Goal: Task Accomplishment & Management: Use online tool/utility

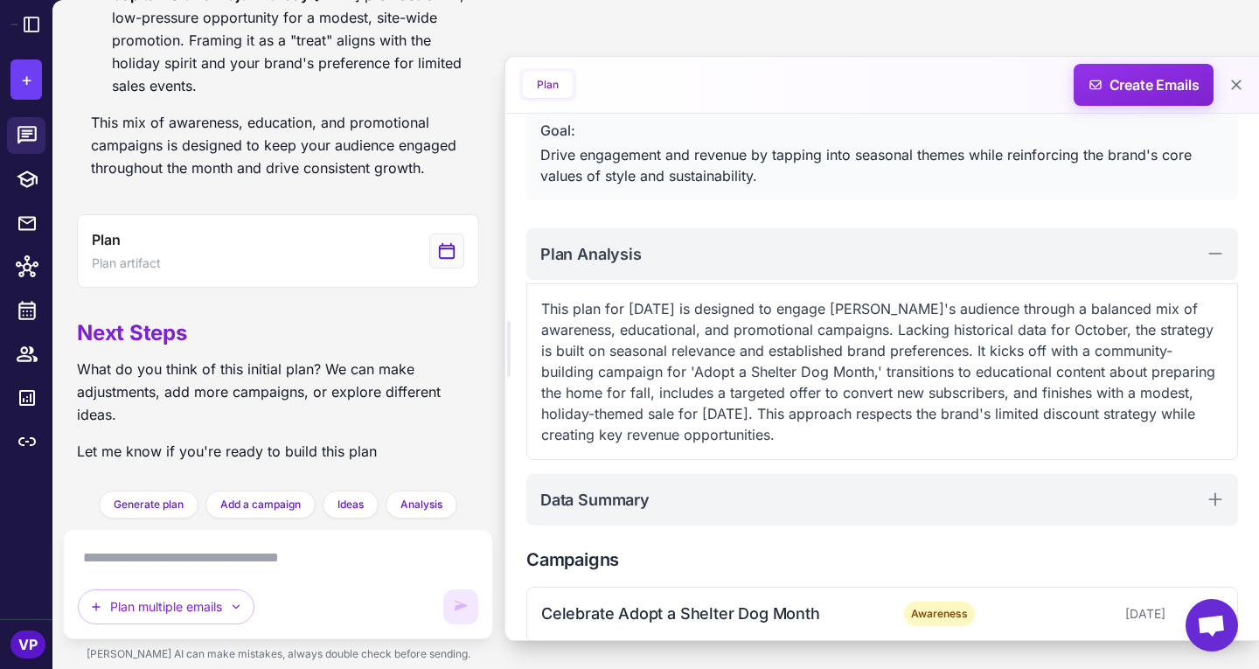
scroll to position [269, 0]
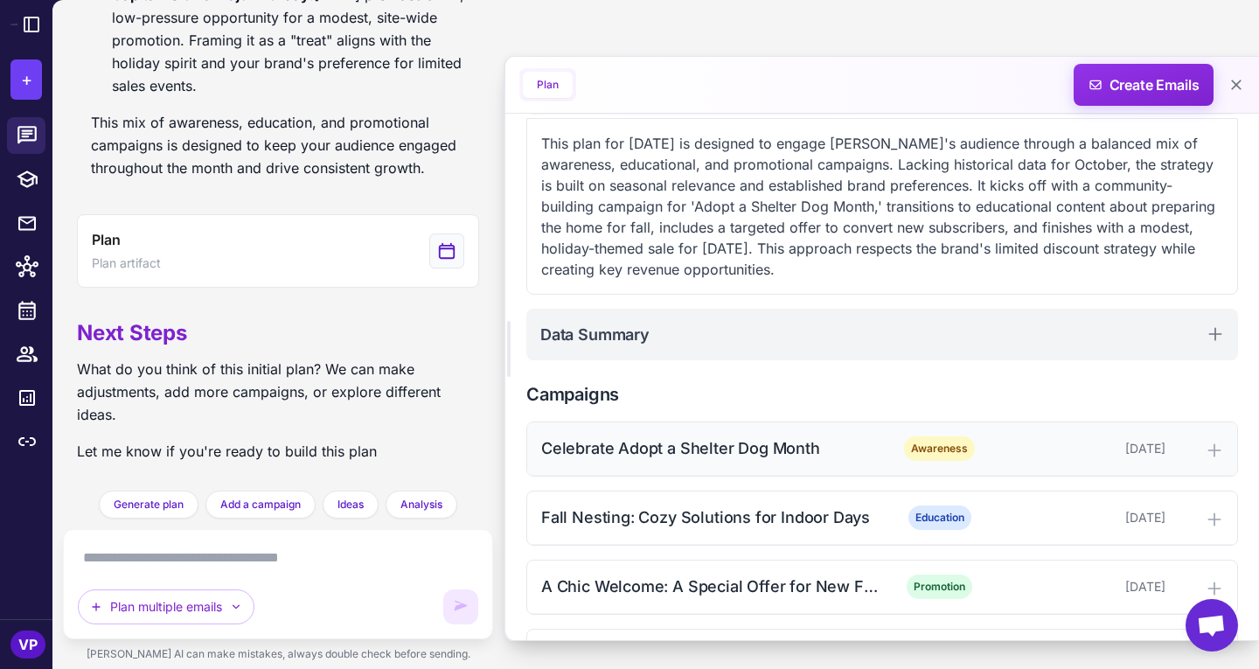
click at [804, 461] on div "Celebrate Adopt a Shelter Dog Month Awareness [DATE]" at bounding box center [882, 448] width 710 height 53
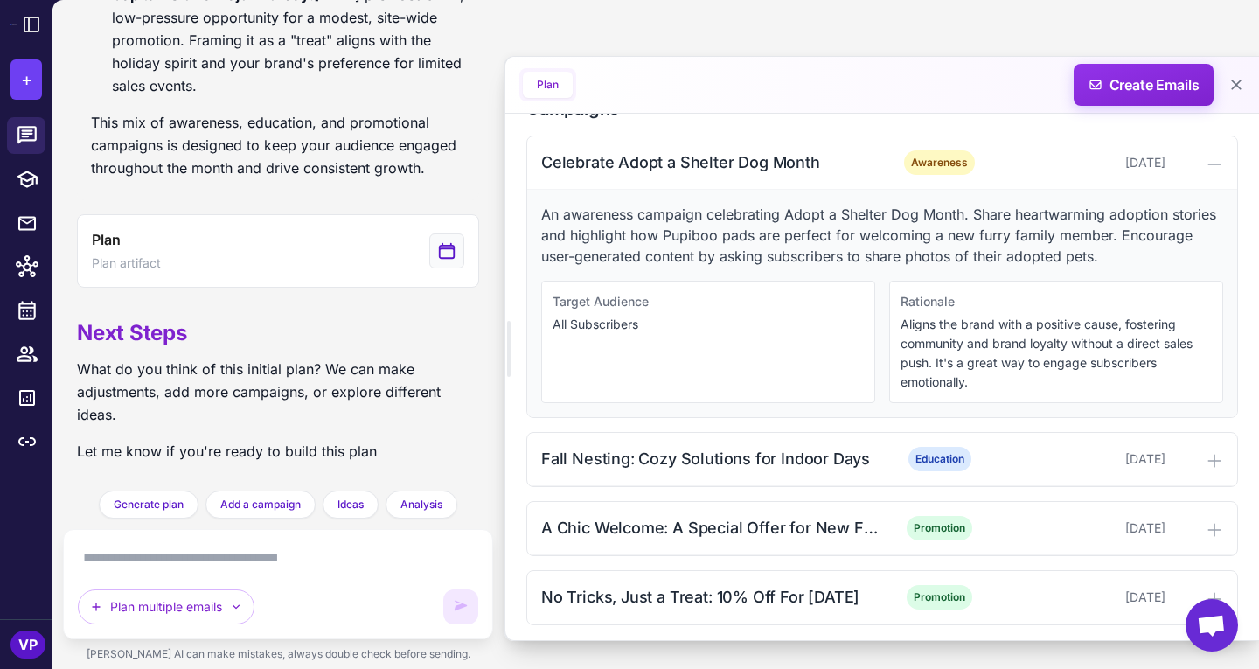
scroll to position [561, 0]
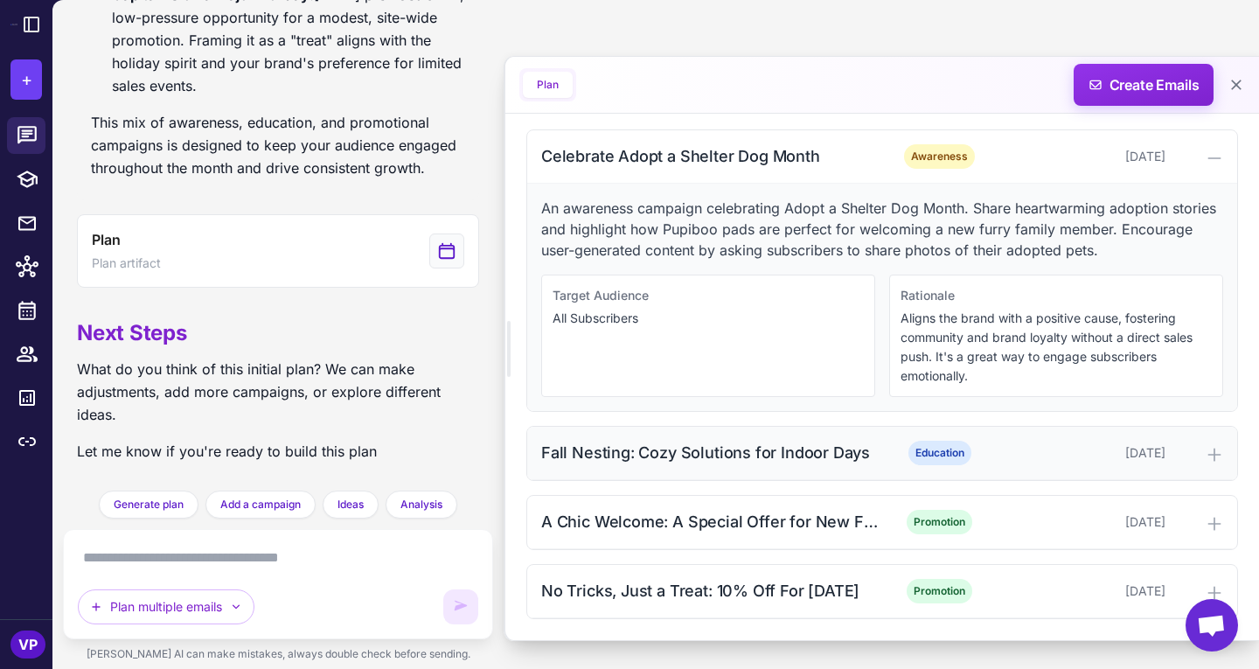
click at [849, 445] on div "Fall Nesting: Cozy Solutions for Indoor Days" at bounding box center [710, 453] width 338 height 24
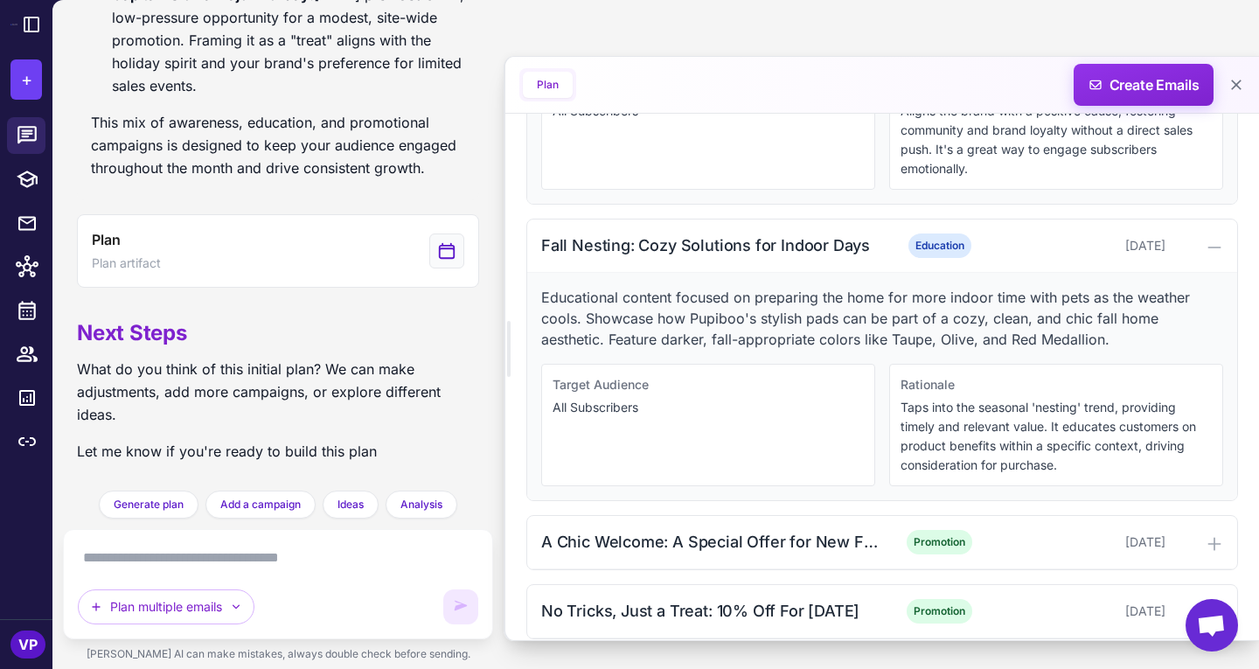
scroll to position [789, 0]
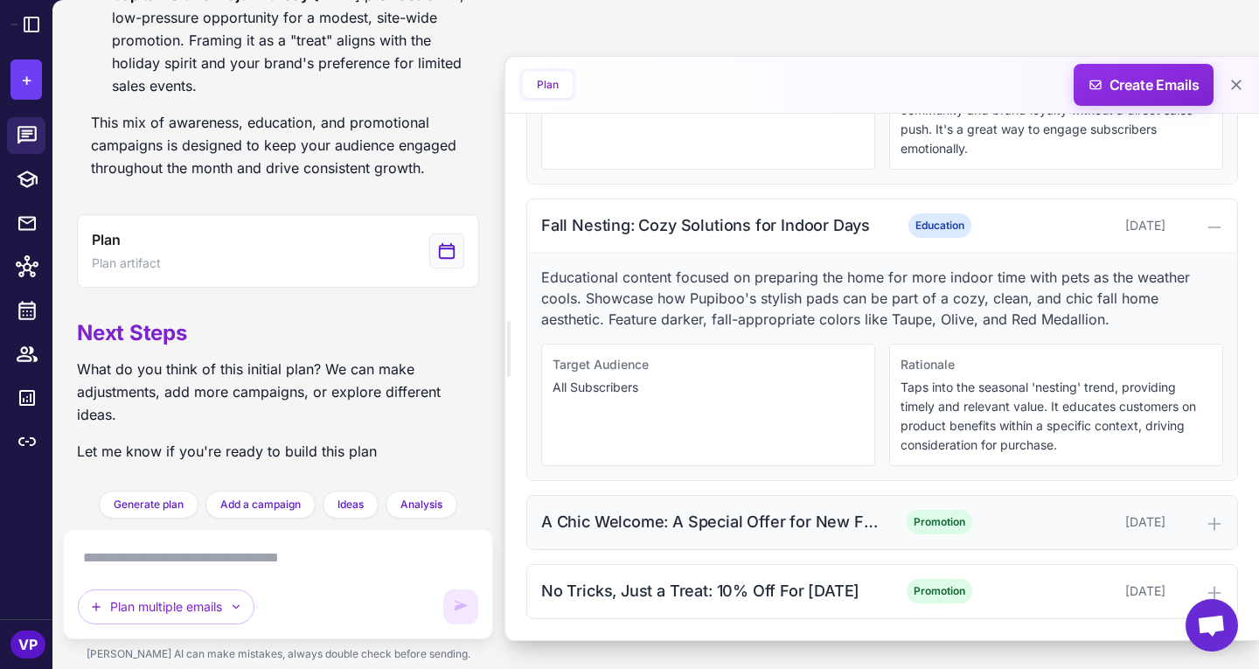
click at [757, 503] on div "A Chic Welcome: A Special Offer for New Friends Promotion [DATE]" at bounding box center [882, 522] width 710 height 53
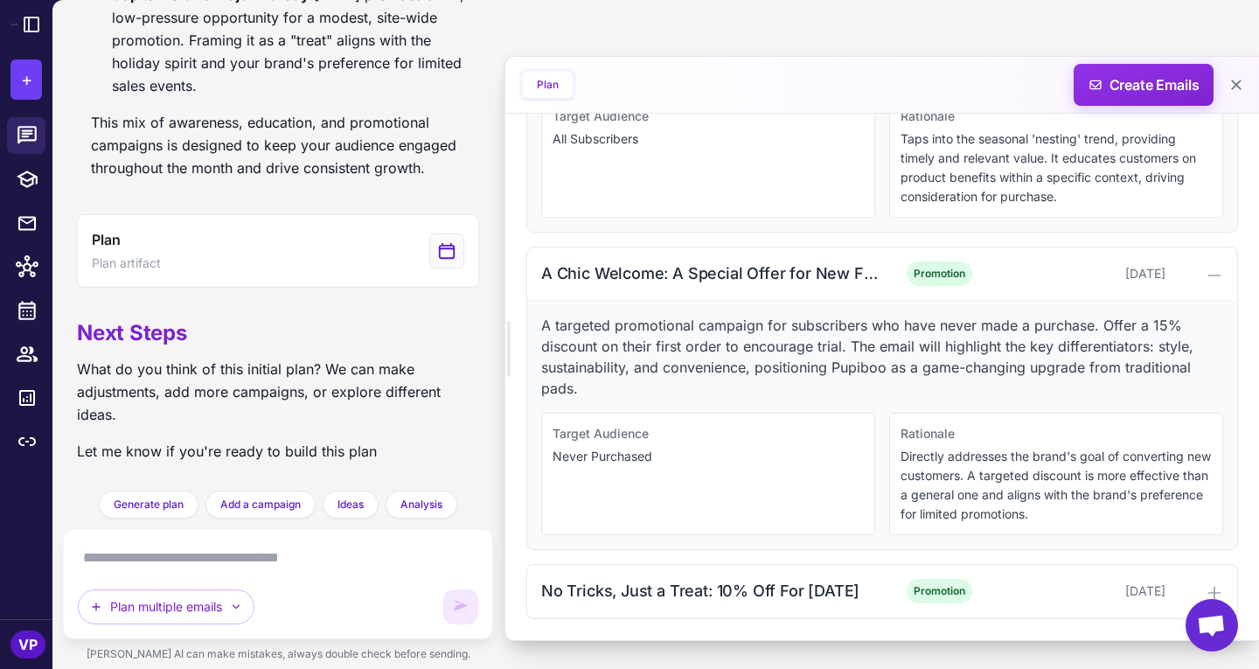
scroll to position [1037, 0]
click at [742, 595] on div "No Tricks, Just a Treat: 10% Off For [DATE]" at bounding box center [710, 591] width 338 height 24
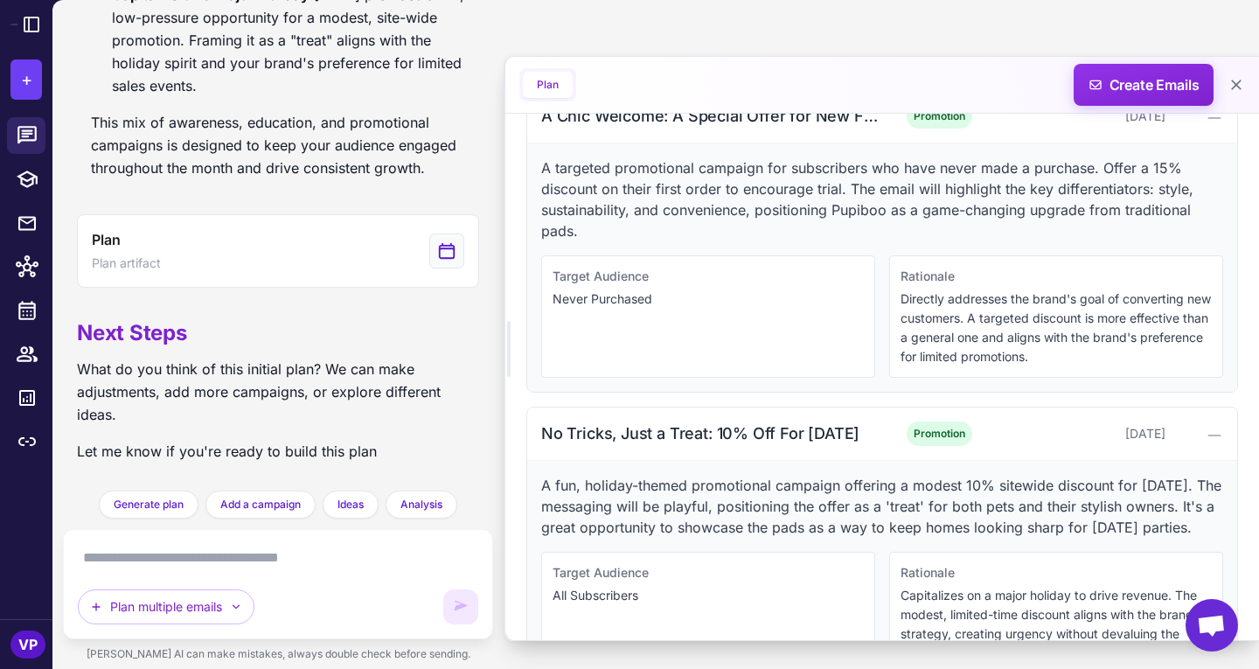
scroll to position [1285, 0]
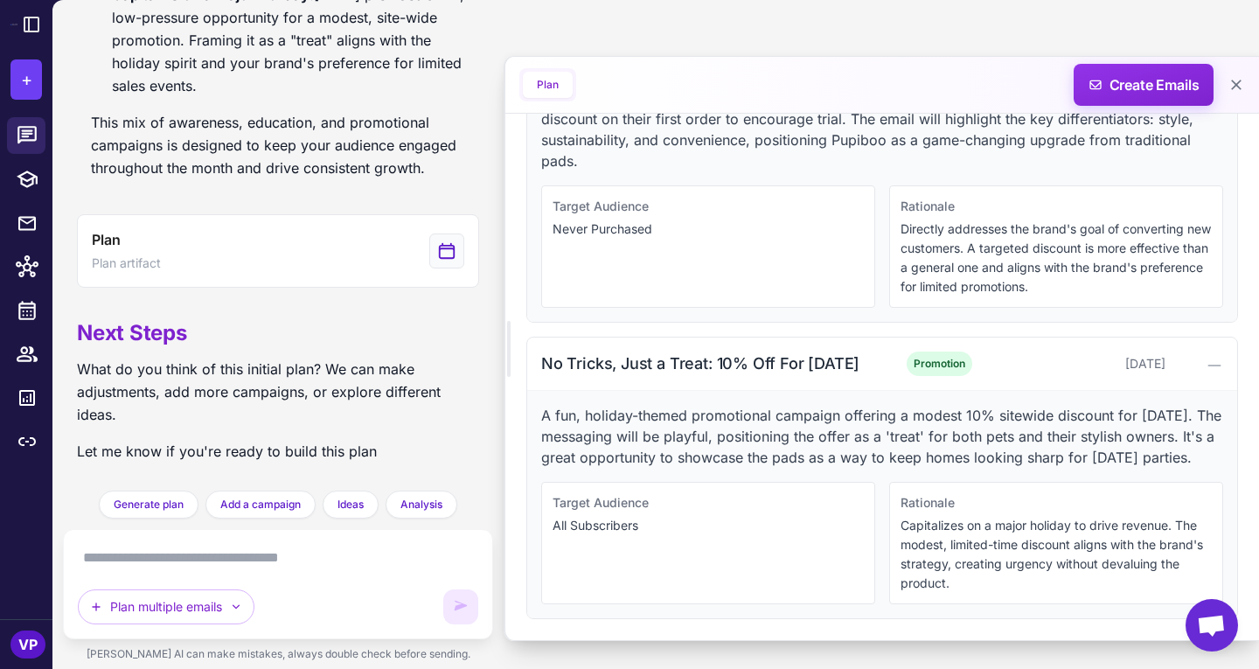
click at [365, 558] on textarea at bounding box center [278, 558] width 400 height 28
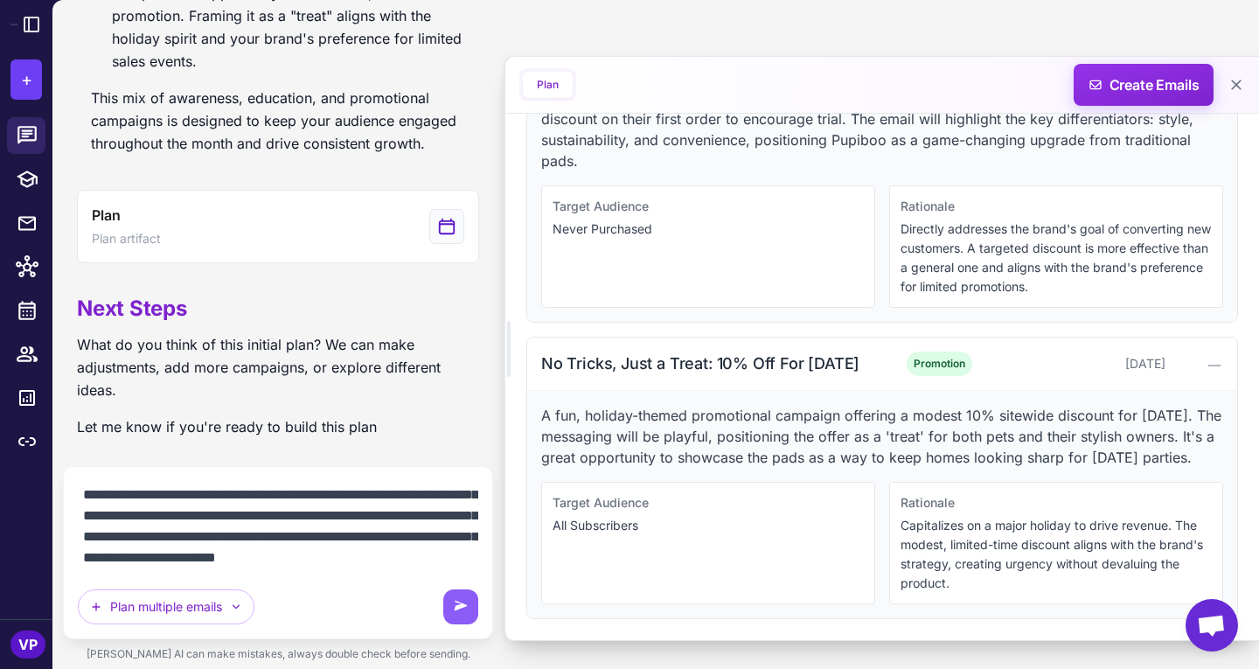
scroll to position [57, 0]
type textarea "**********"
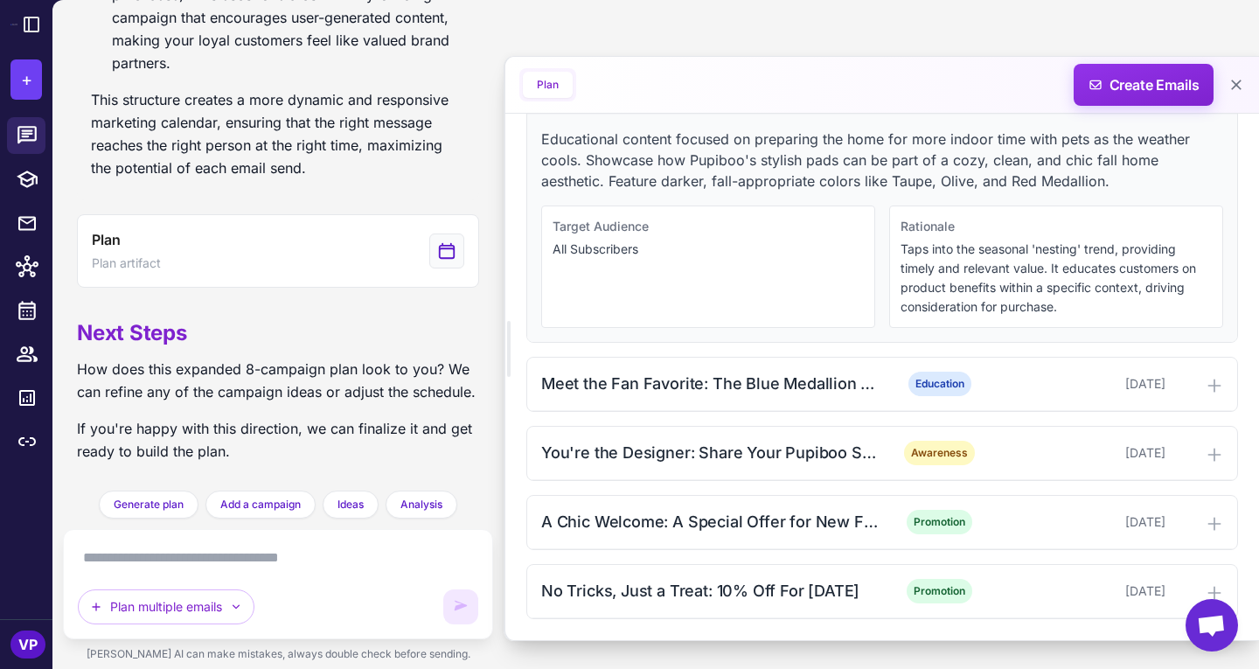
scroll to position [1560, 0]
click at [762, 396] on div "Meet the Fan Favorite: The Blue Medallion Pad Education [DATE]" at bounding box center [882, 384] width 710 height 53
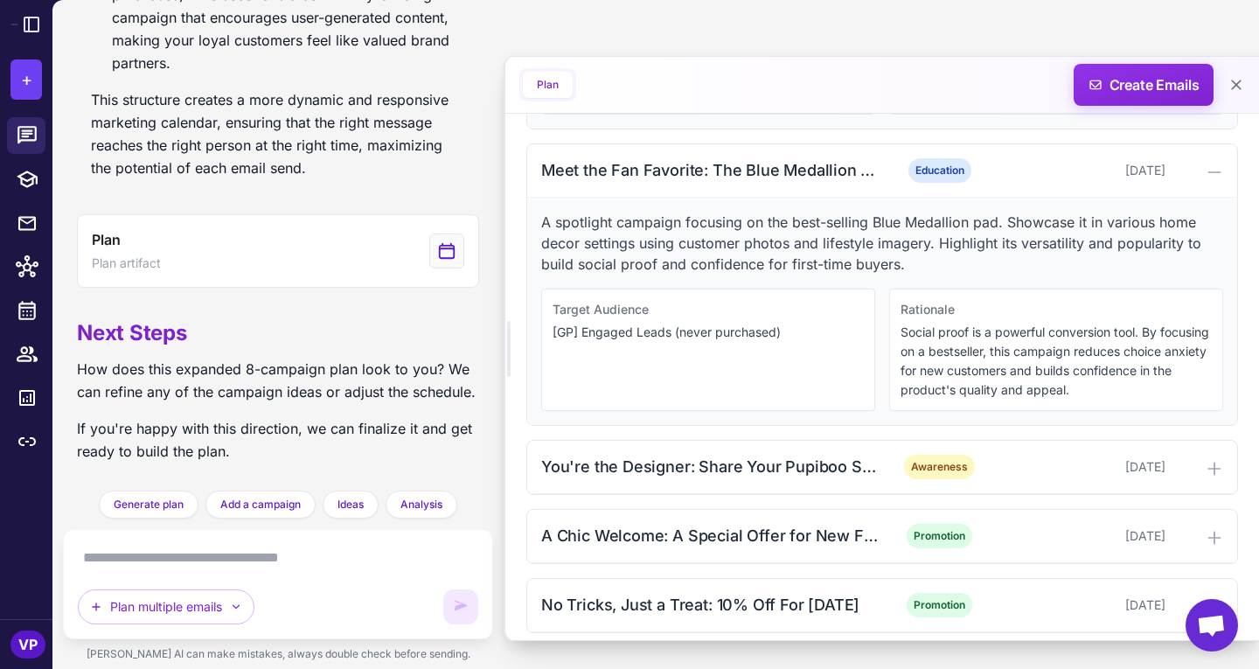
scroll to position [1787, 0]
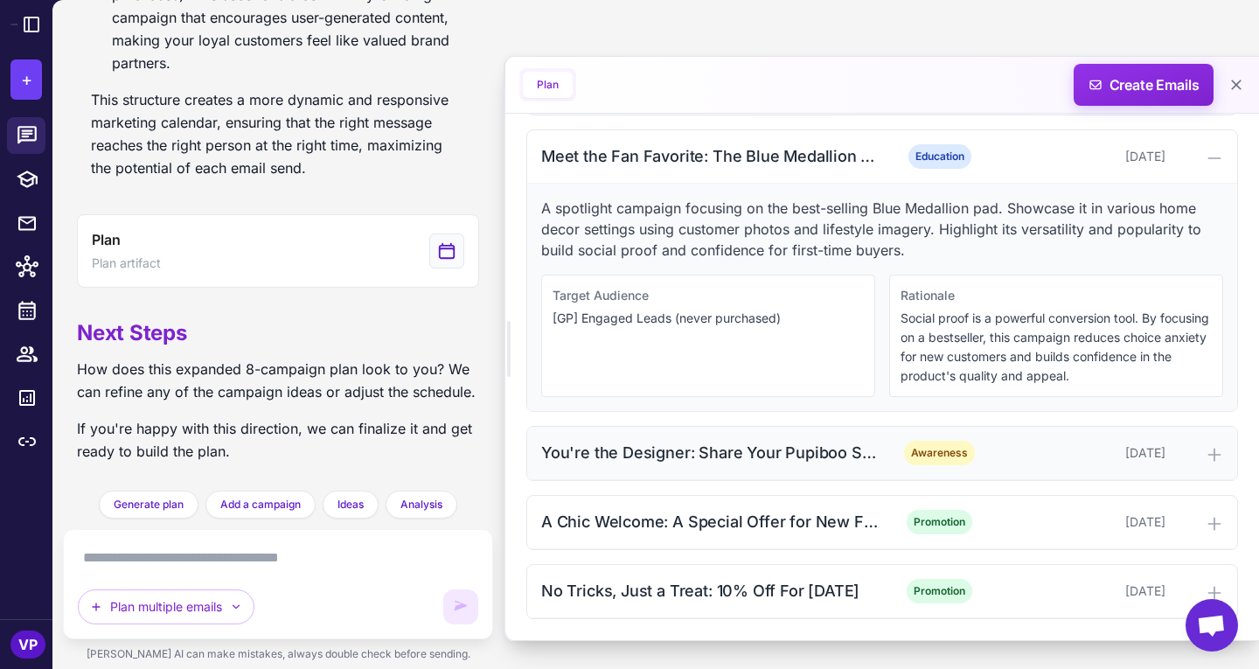
click at [795, 473] on div "You're the Designer: Share Your Pupiboo Style! Awareness [DATE]" at bounding box center [882, 453] width 710 height 53
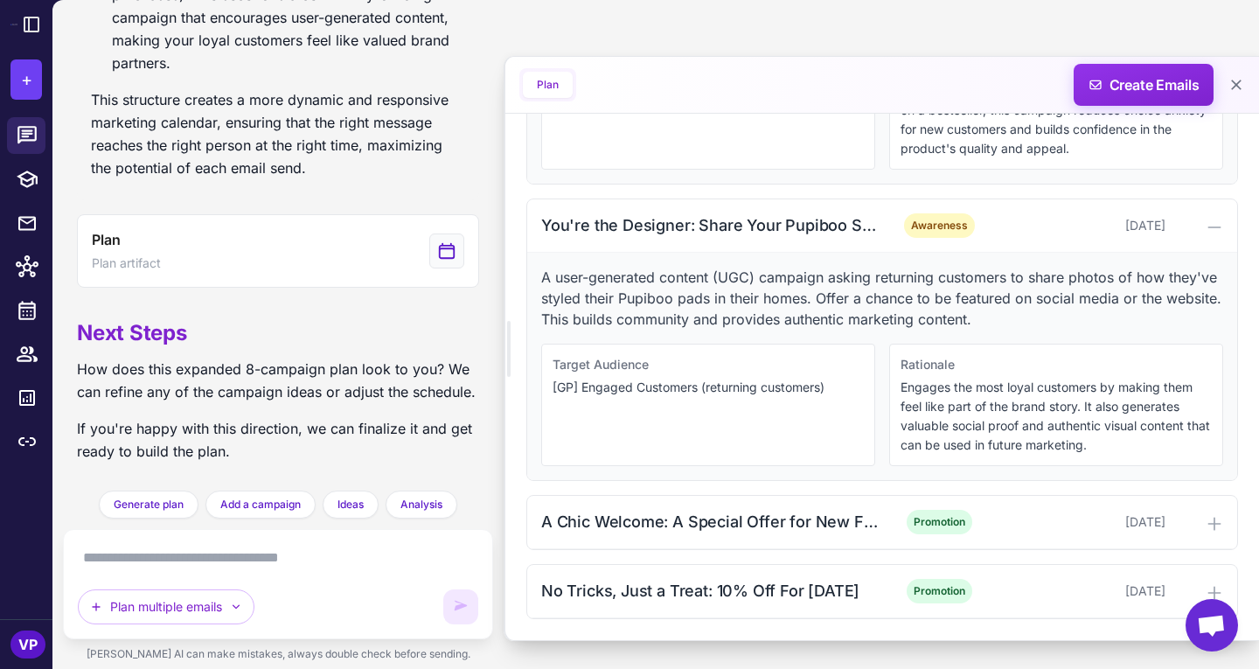
scroll to position [2013, 0]
drag, startPoint x: 712, startPoint y: 524, endPoint x: 657, endPoint y: 519, distance: 55.3
click at [657, 519] on div "A Chic Welcome: A Special Offer for New Friends" at bounding box center [710, 522] width 338 height 24
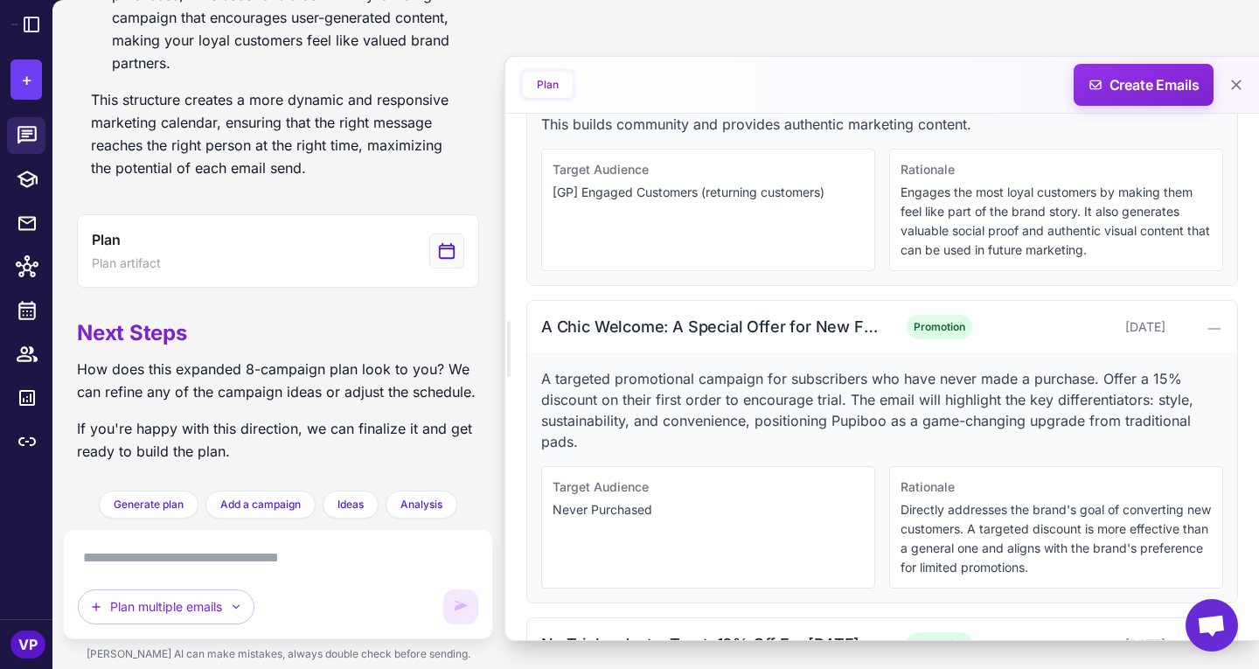
scroll to position [2192, 0]
click at [332, 550] on textarea at bounding box center [278, 558] width 400 height 28
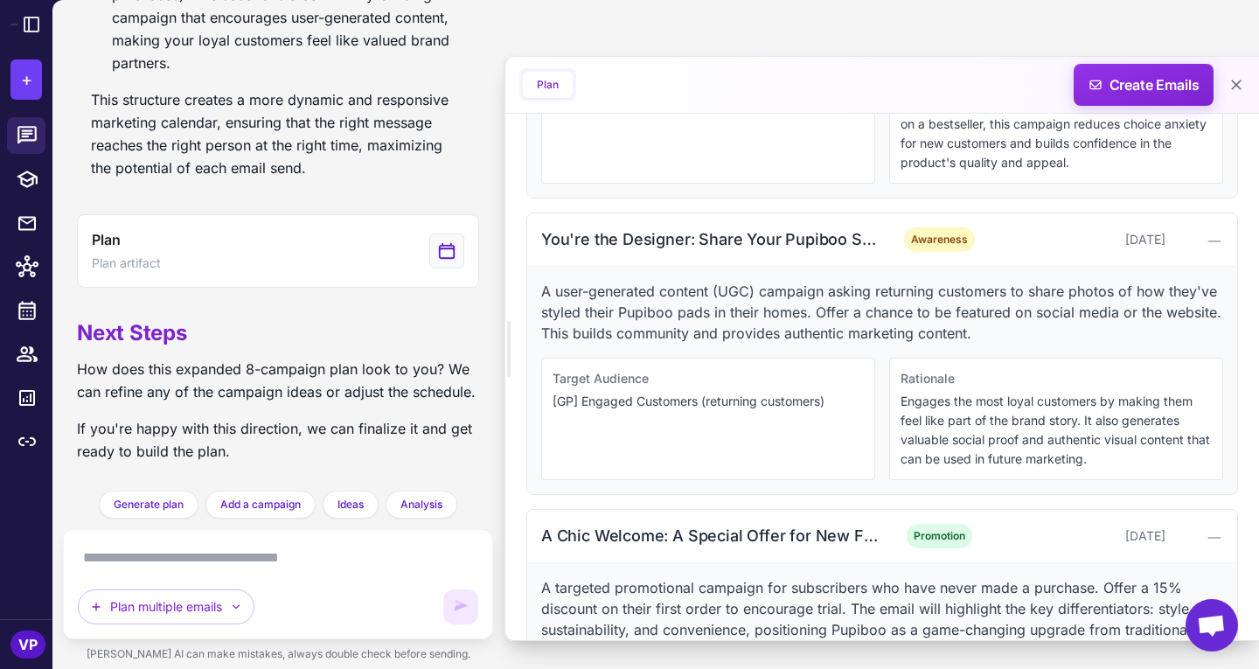
scroll to position [1979, 0]
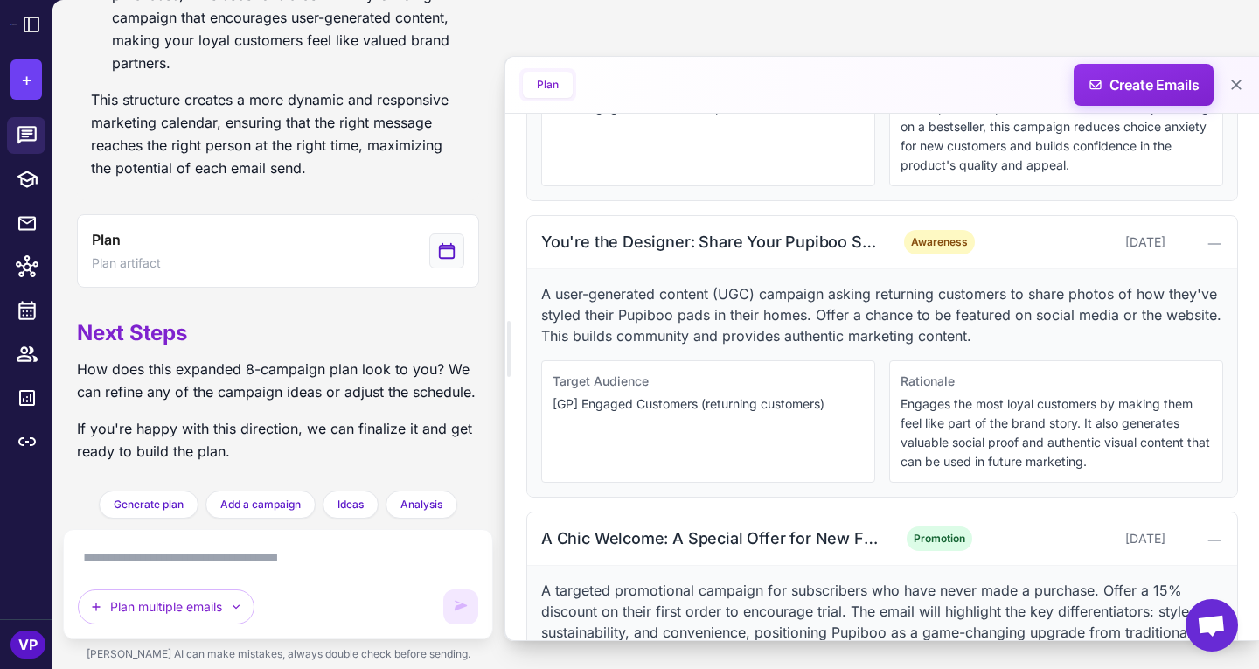
click at [601, 449] on div "Target Audience [GP] Engaged Customers (returning customers)" at bounding box center [708, 421] width 334 height 122
click at [334, 563] on textarea at bounding box center [278, 558] width 400 height 28
type textarea "*"
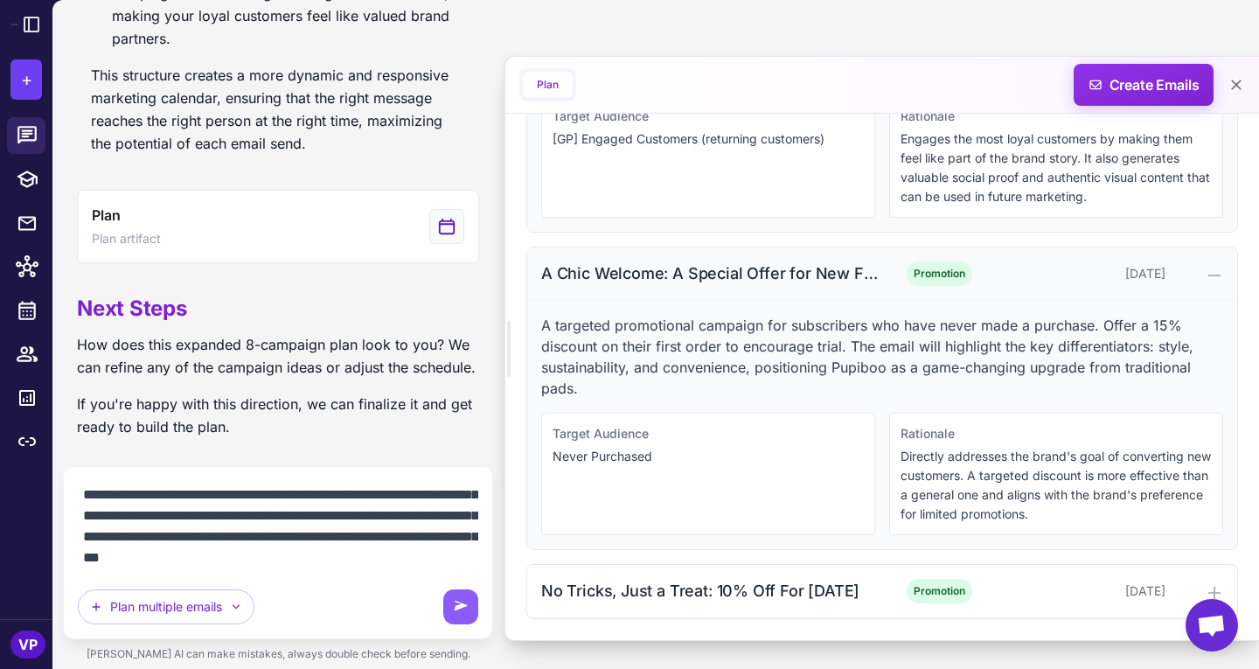
scroll to position [2263, 0]
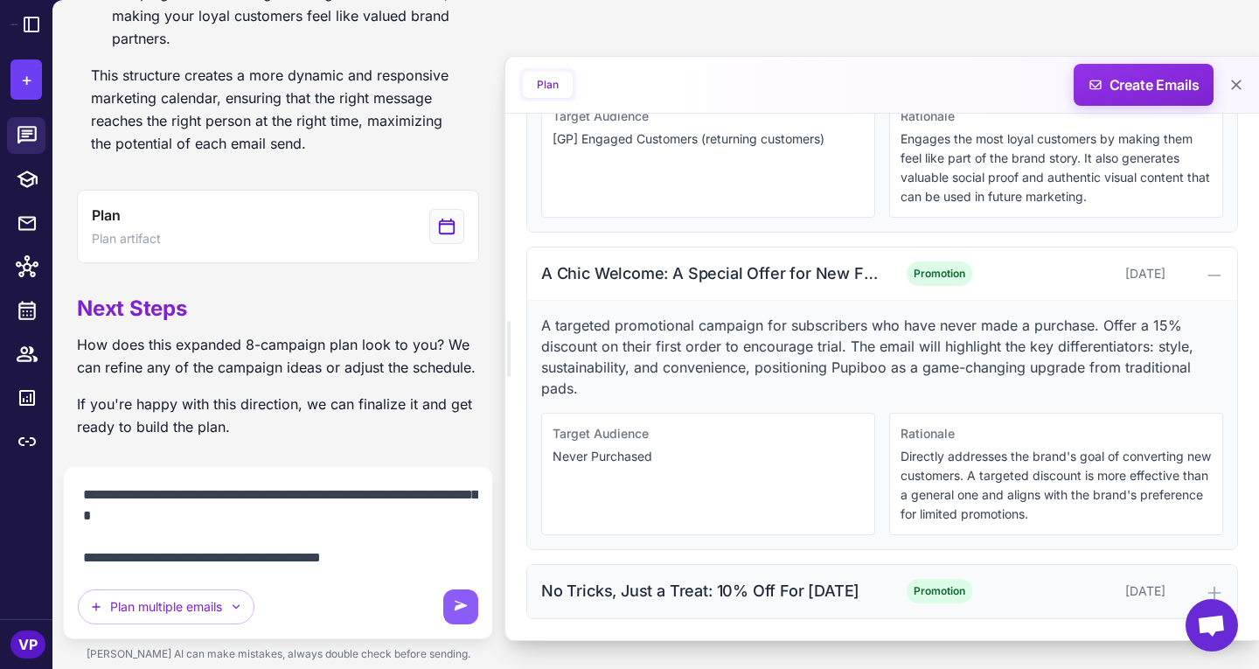
click at [707, 581] on div "No Tricks, Just a Treat: 10% Off For [DATE]" at bounding box center [710, 591] width 338 height 24
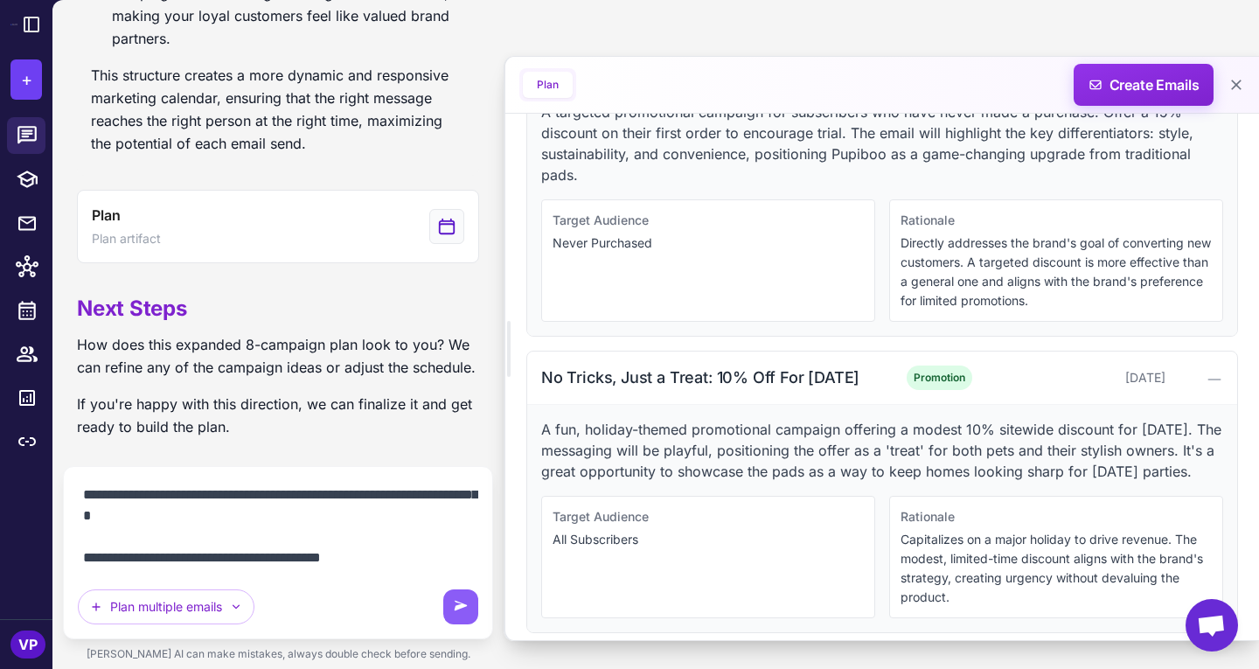
scroll to position [2456, 0]
click at [275, 558] on textarea "**********" at bounding box center [278, 526] width 400 height 91
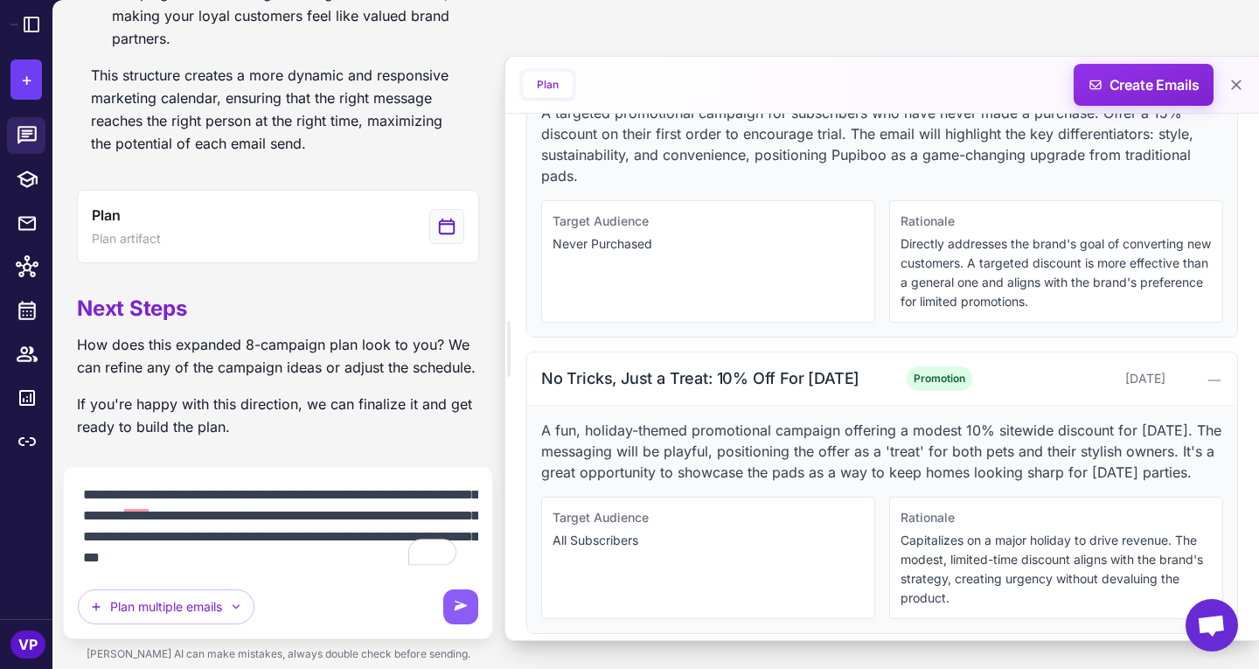
scroll to position [2511, 0]
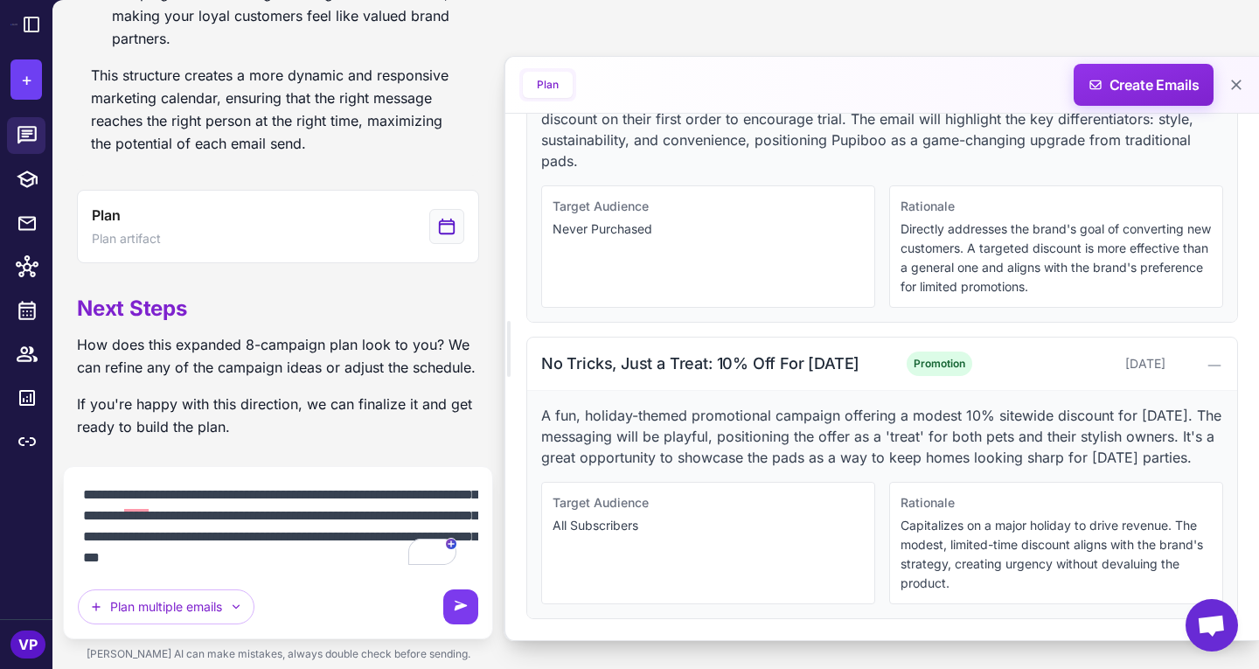
type textarea "**********"
click at [466, 618] on button at bounding box center [460, 606] width 35 height 35
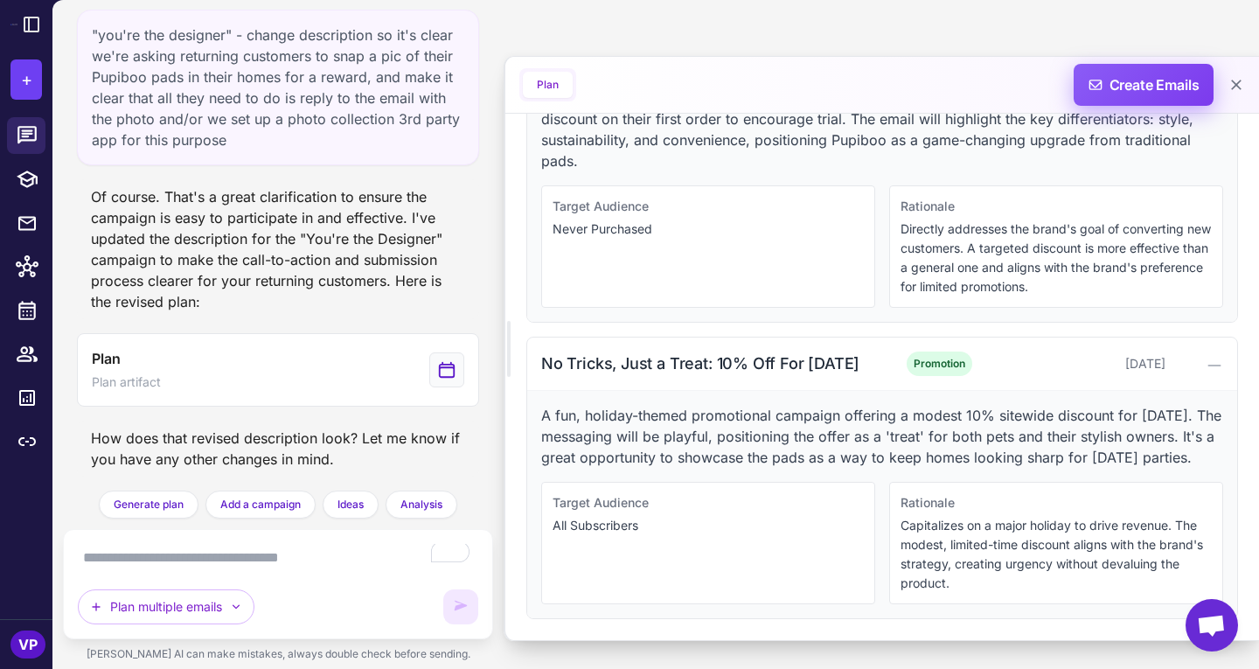
click at [1106, 96] on span "Create Emails" at bounding box center [1144, 85] width 153 height 42
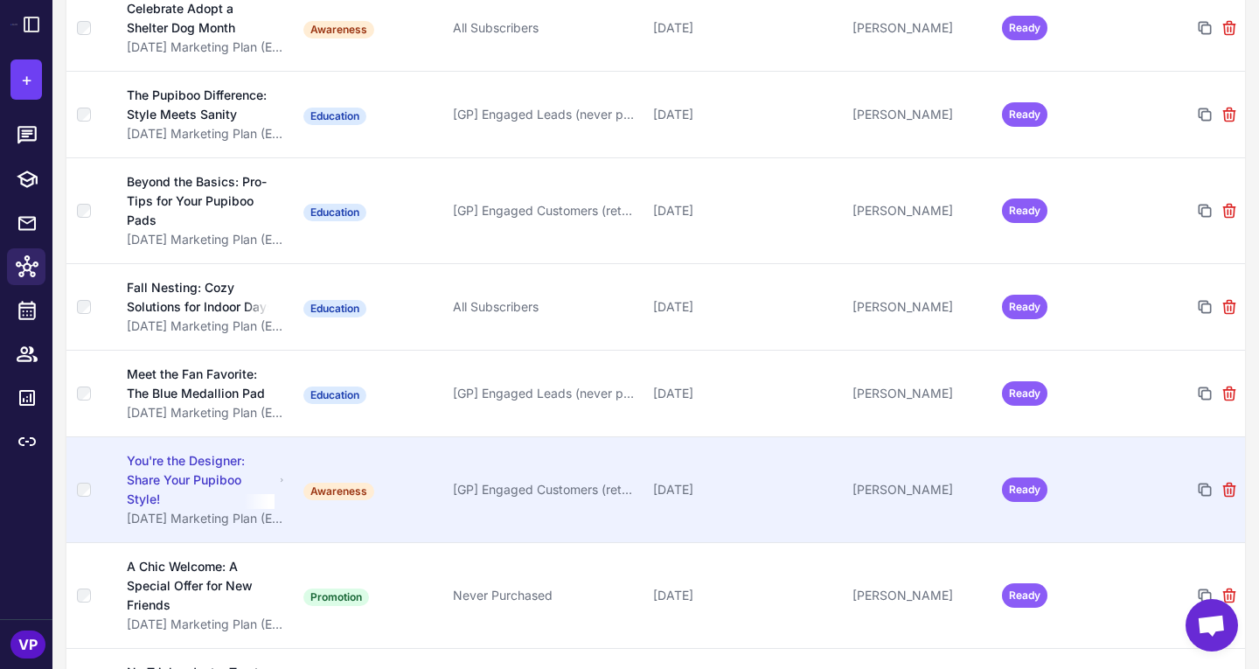
scroll to position [357, 0]
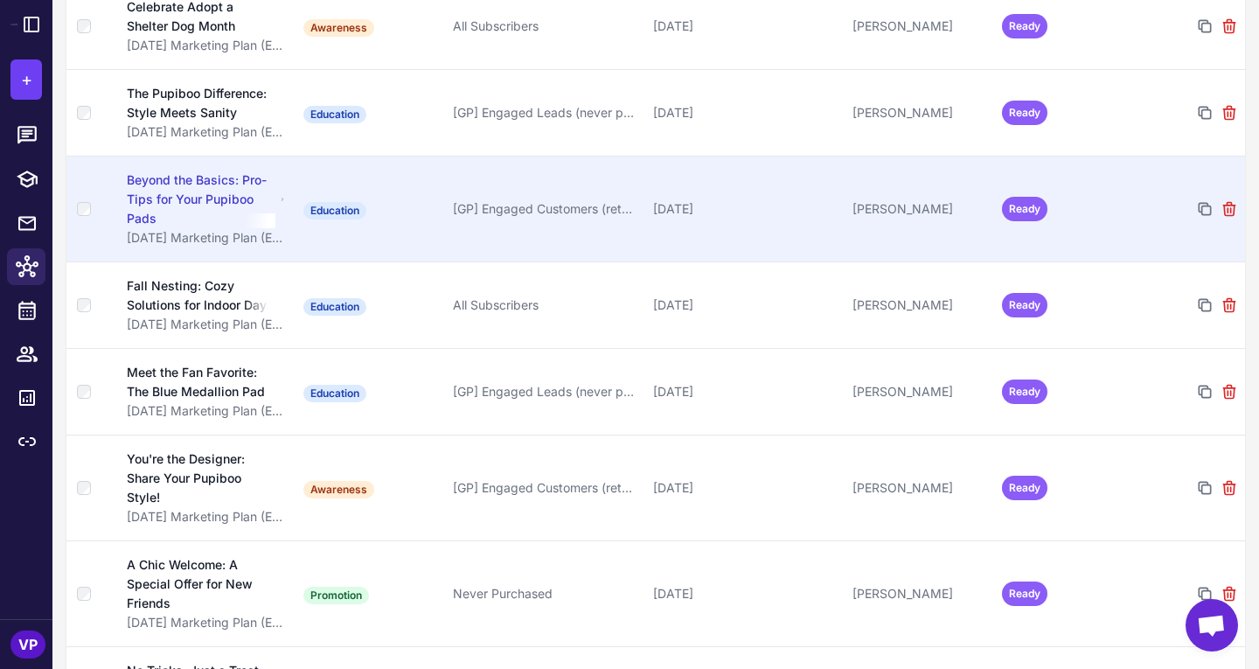
click at [721, 191] on td "[DATE]" at bounding box center [745, 209] width 199 height 106
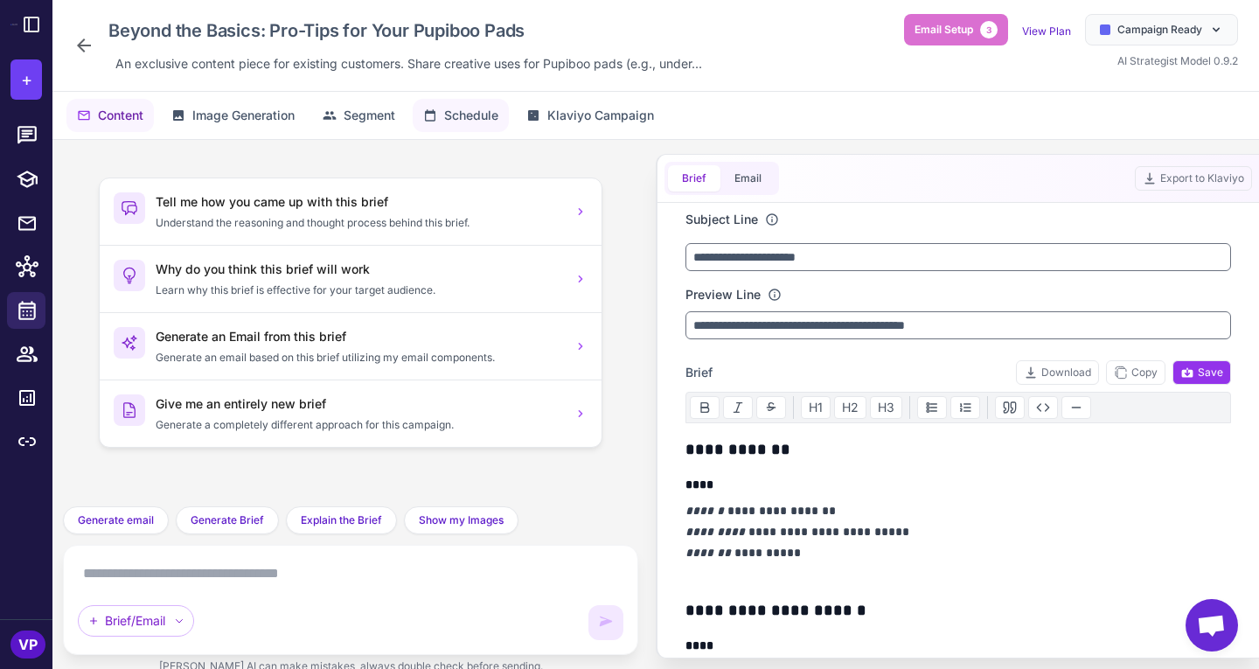
click at [447, 121] on span "Schedule" at bounding box center [471, 115] width 54 height 19
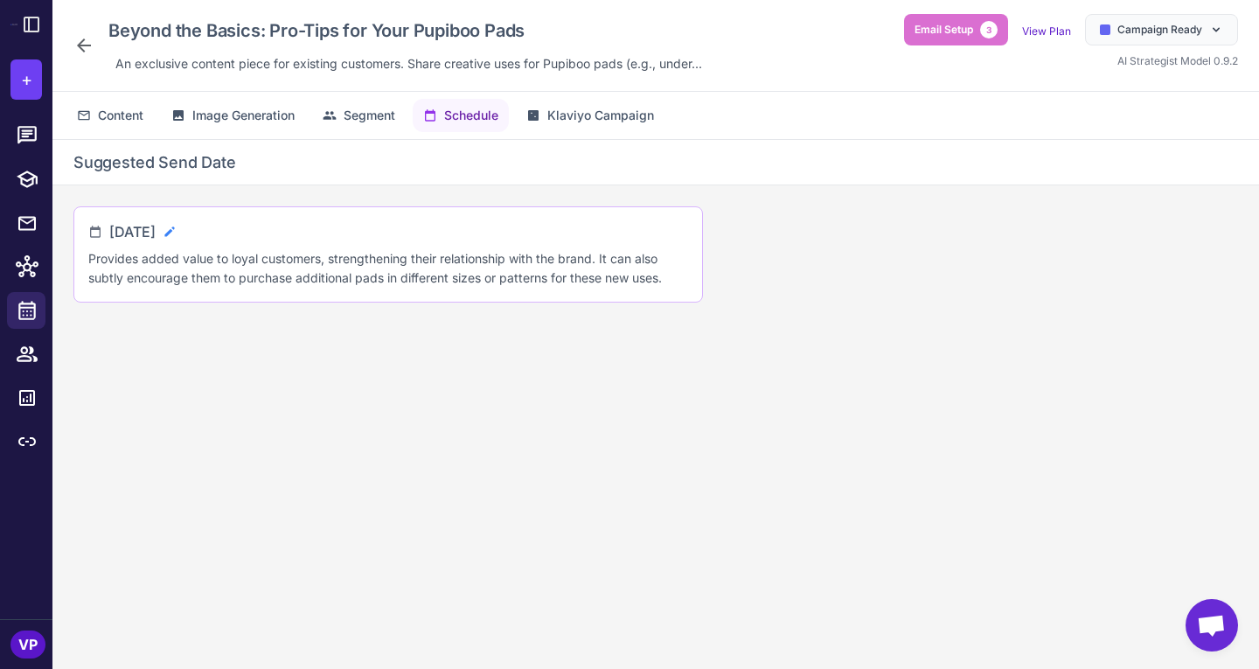
click at [174, 232] on icon at bounding box center [169, 231] width 10 height 10
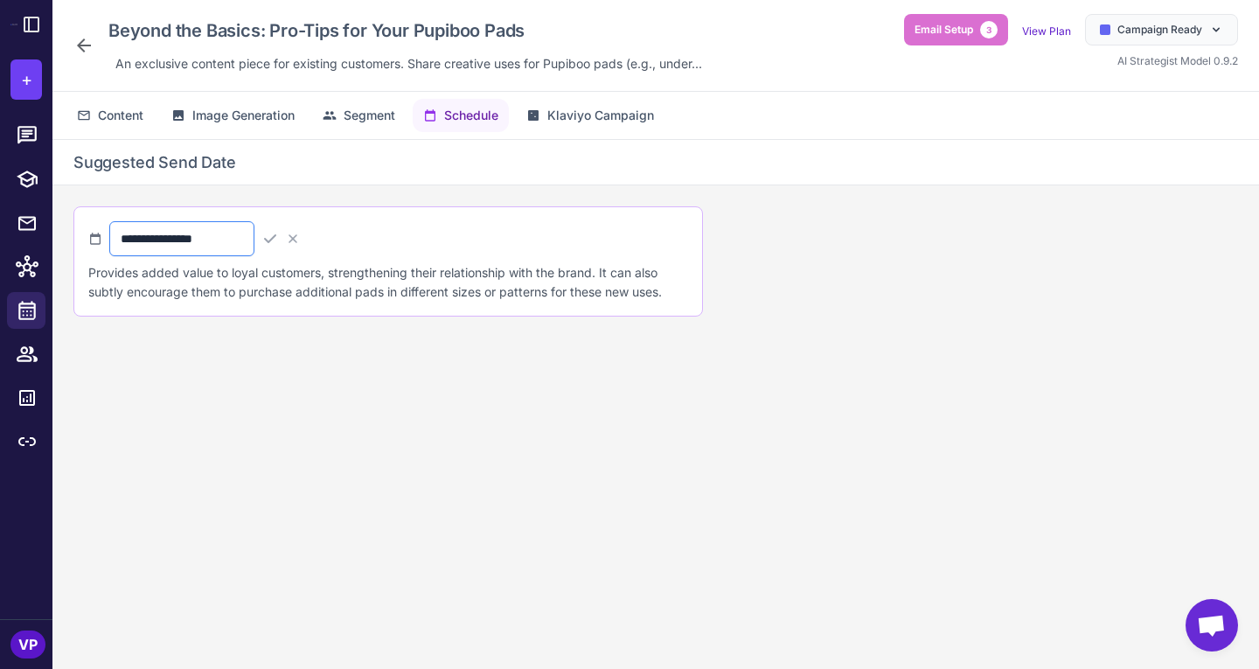
click at [219, 242] on input "**********" at bounding box center [181, 238] width 145 height 35
click at [540, 422] on div "**********" at bounding box center [655, 418] width 1207 height 557
click at [83, 48] on icon at bounding box center [83, 45] width 21 height 21
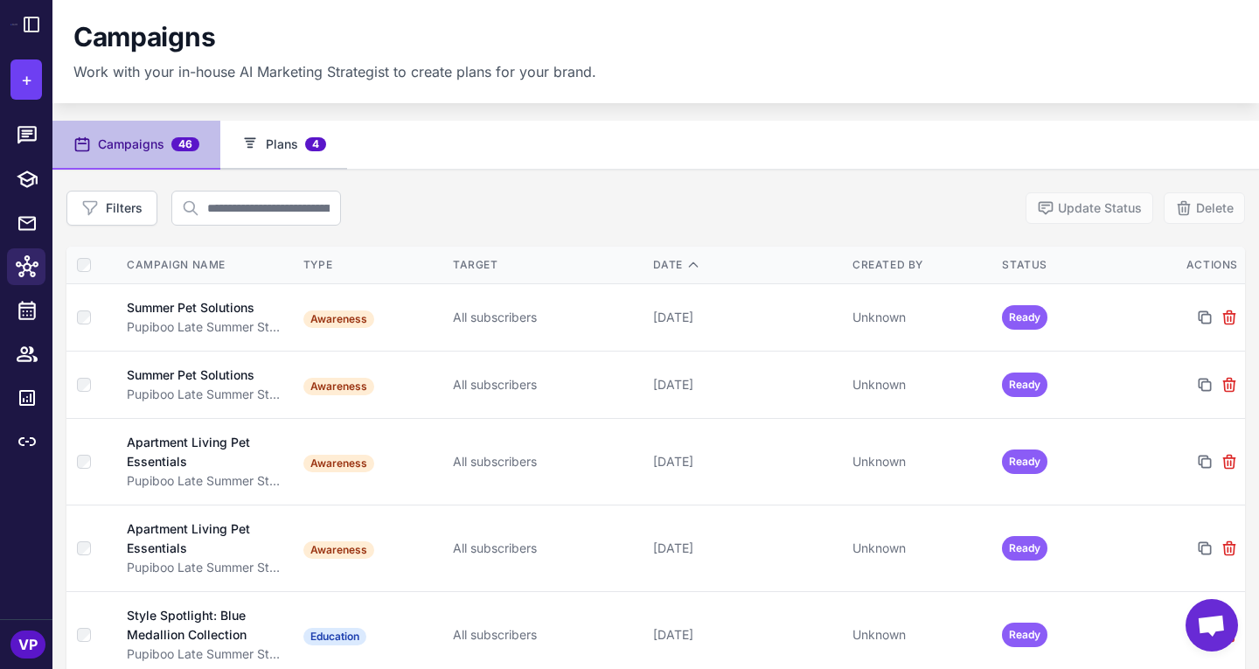
click at [298, 136] on button "Plans 4" at bounding box center [283, 145] width 127 height 49
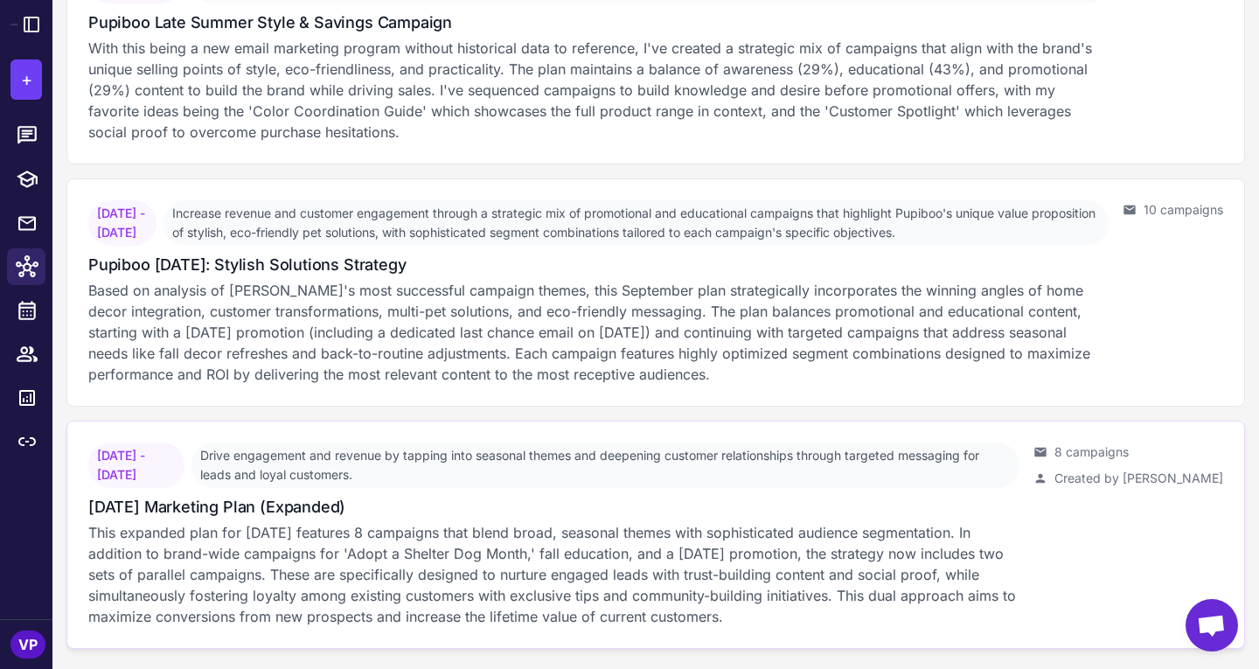
click at [421, 560] on p "This expanded plan for [DATE] features 8 campaigns that blend broad, seasonal t…" at bounding box center [553, 574] width 931 height 105
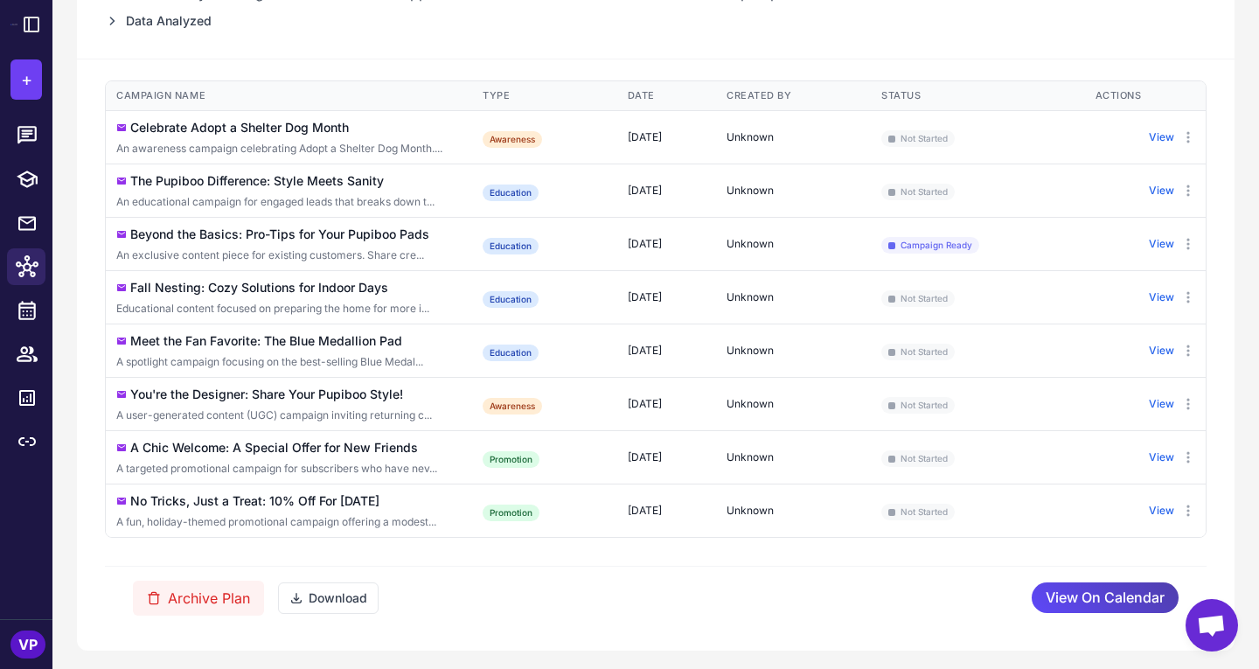
scroll to position [354, 0]
click at [816, 596] on div "Campaign Name Type Target Segment Date Created By Status Actions Celebrate Adop…" at bounding box center [656, 353] width 1102 height 549
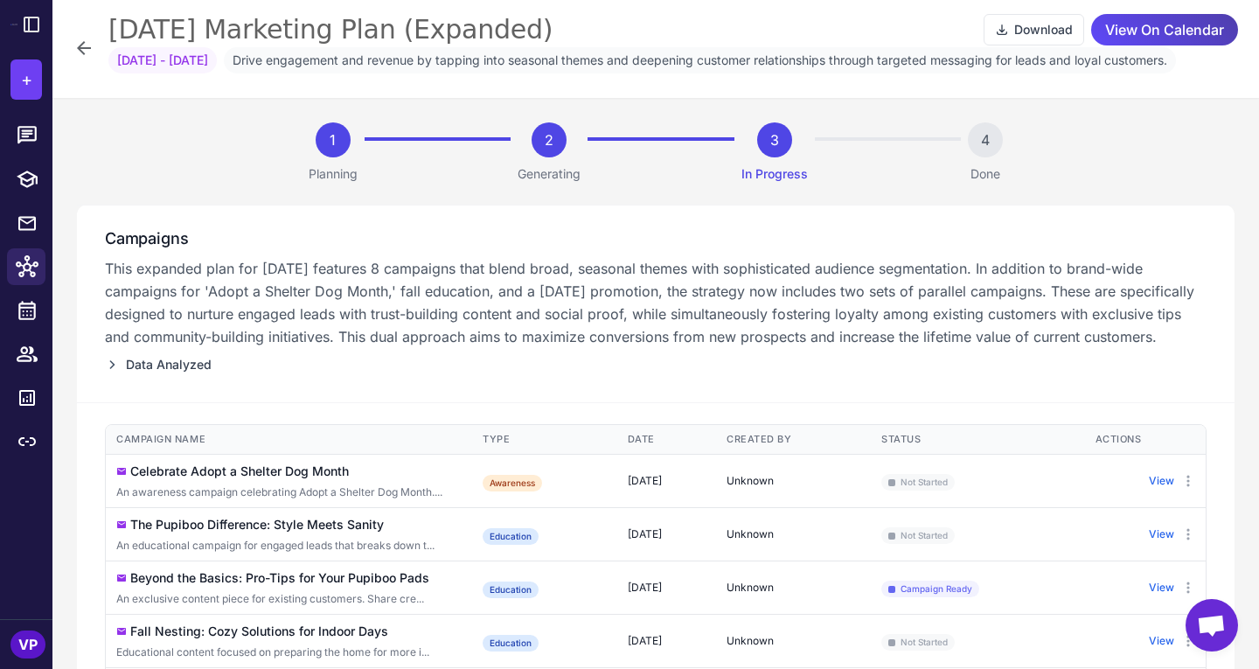
scroll to position [0, 0]
